Goal: Complete application form

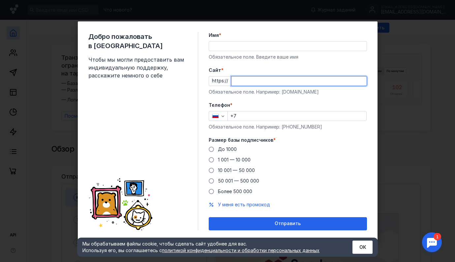
paste input "[DOMAIN_NAME]"
type input "[DOMAIN_NAME]"
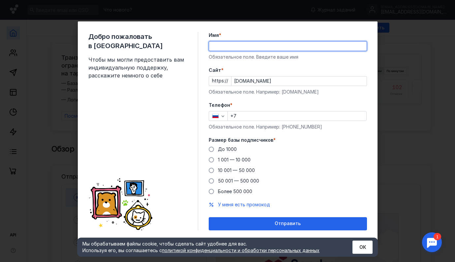
paste input "[URL][DOMAIN_NAME]"
drag, startPoint x: 227, startPoint y: 47, endPoint x: 198, endPoint y: 47, distance: 28.7
click at [198, 47] on div "Добро пожаловать в Sendsay Чтобы мы могли предоставить вам индивидуальную подде…" at bounding box center [228, 131] width 300 height 220
type input "robo-traders"
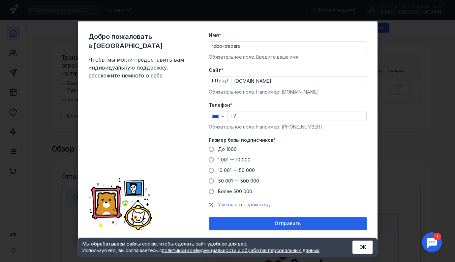
click at [248, 68] on label "Cайт *" at bounding box center [288, 70] width 158 height 7
click at [248, 77] on input "[DOMAIN_NAME]" at bounding box center [299, 81] width 135 height 9
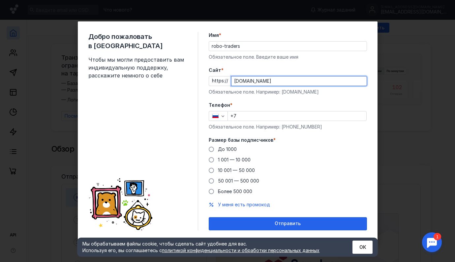
click at [316, 106] on label "Телефон *" at bounding box center [288, 105] width 158 height 7
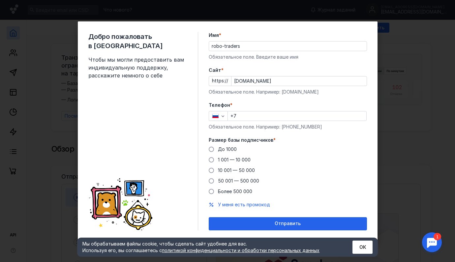
click at [283, 121] on div "+7" at bounding box center [297, 116] width 139 height 10
click at [283, 118] on input "+7" at bounding box center [297, 116] width 139 height 9
type input "[PHONE_NUMBER]"
click at [318, 156] on div "До [DATE] 1 001 — 10 000 10 001 — 50 000 50 001 — 500 000 Более 500 000" at bounding box center [288, 170] width 158 height 49
click at [212, 150] on span at bounding box center [211, 149] width 5 height 5
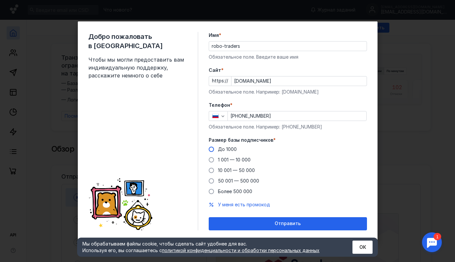
click at [0, 0] on input "До 1000" at bounding box center [0, 0] width 0 height 0
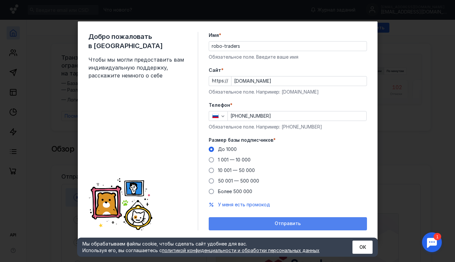
click at [269, 223] on div "Отправить" at bounding box center [288, 224] width 152 height 6
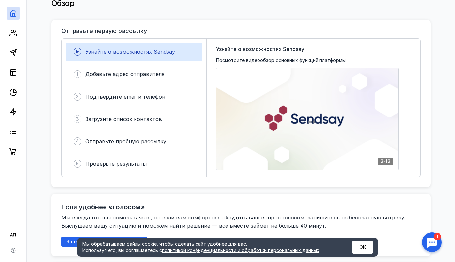
scroll to position [146, 0]
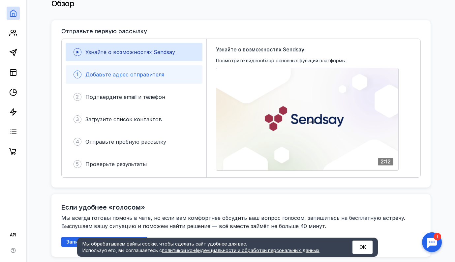
click at [156, 71] on span "Добавьте адрес отправителя" at bounding box center [124, 74] width 79 height 7
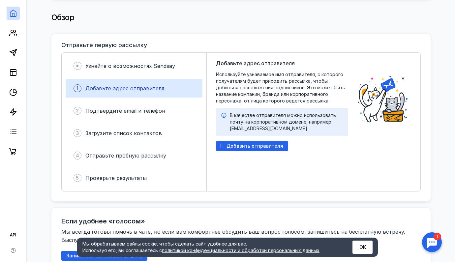
scroll to position [133, 0]
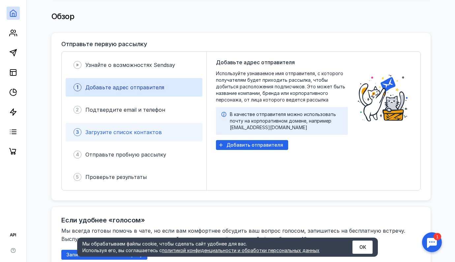
click at [114, 129] on span "Загрузите список контактов" at bounding box center [123, 132] width 77 height 7
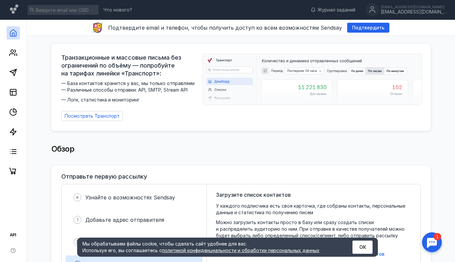
scroll to position [0, 0]
click at [369, 28] on span "Подтвердить" at bounding box center [368, 28] width 32 height 6
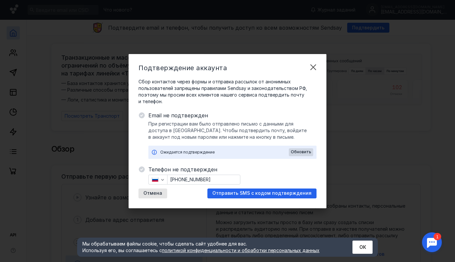
click at [215, 124] on span "При регистрации вам было отправлено письмо с данными для доступа в [GEOGRAPHIC_…" at bounding box center [232, 131] width 168 height 20
